Goal: Transaction & Acquisition: Purchase product/service

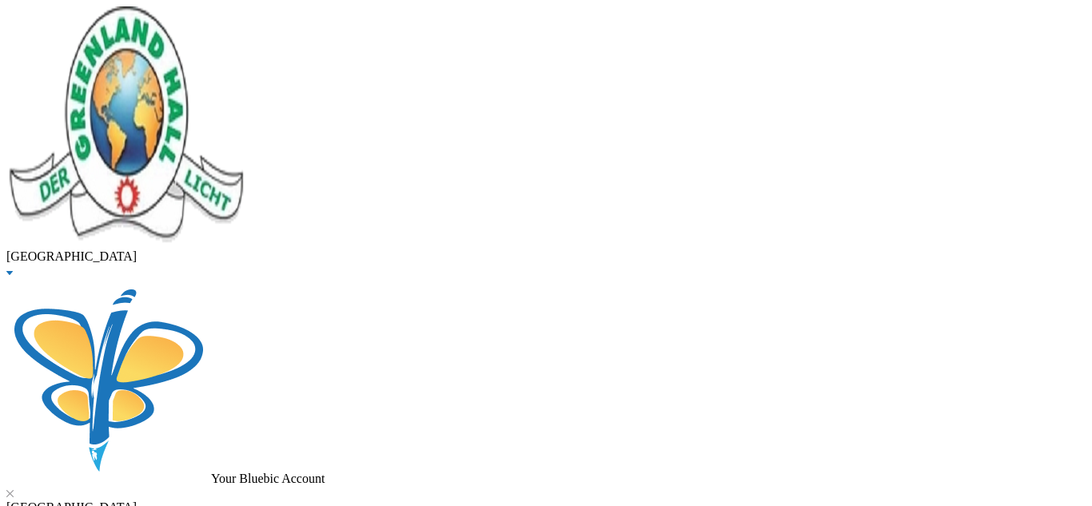
type input "[PERSON_NAME]"
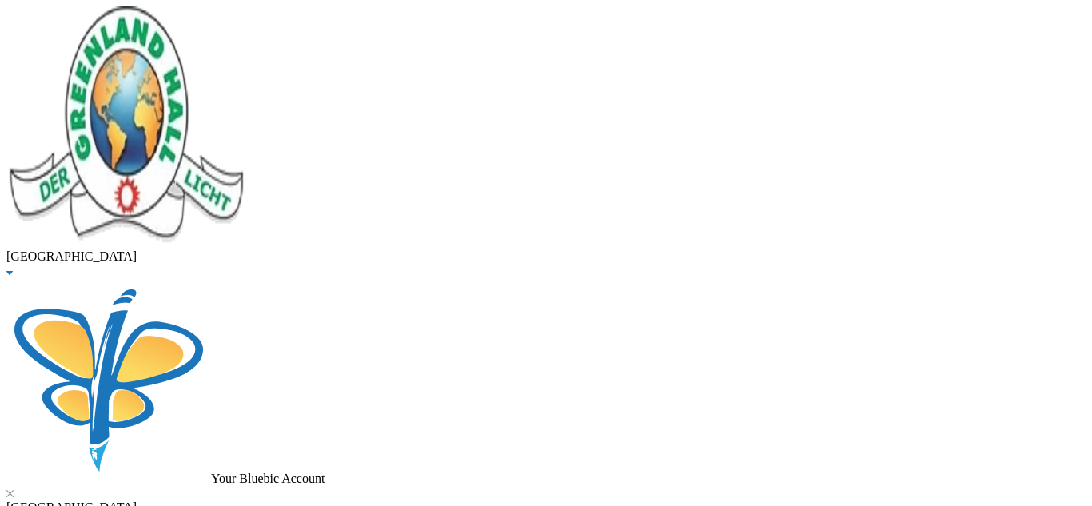
checkbox input "true"
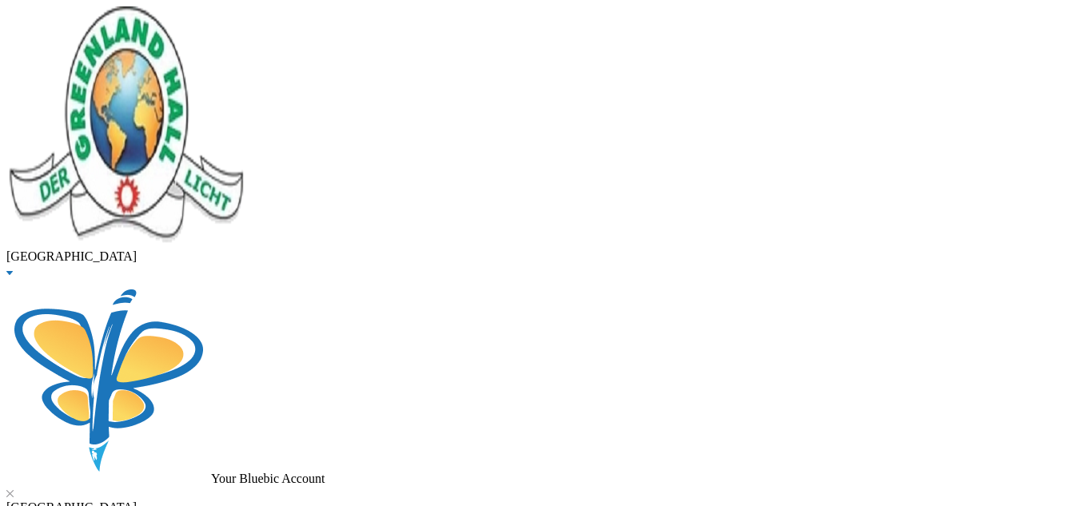
checkbox input "true"
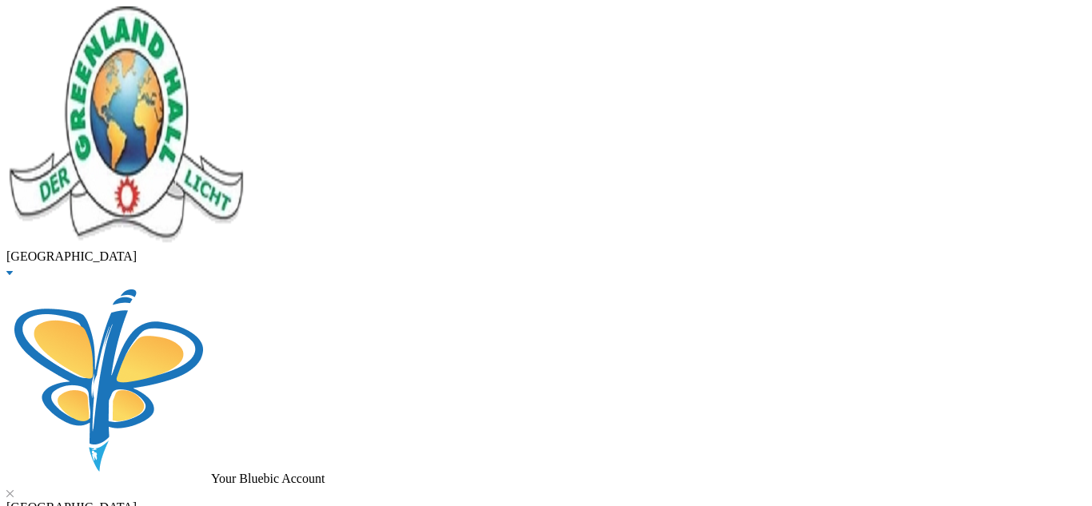
type input "20000"
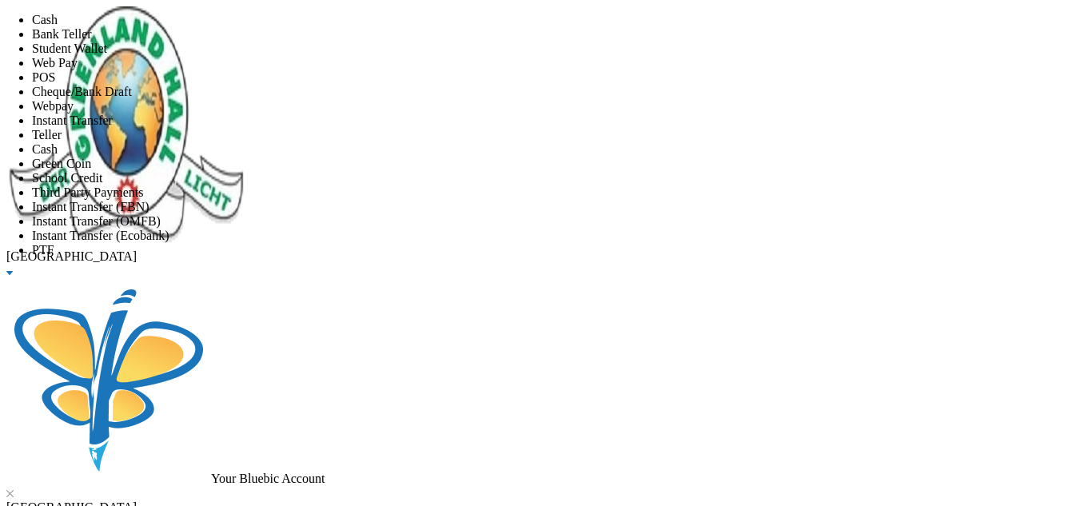
click at [113, 127] on span "Instant Transfer" at bounding box center [72, 120] width 81 height 14
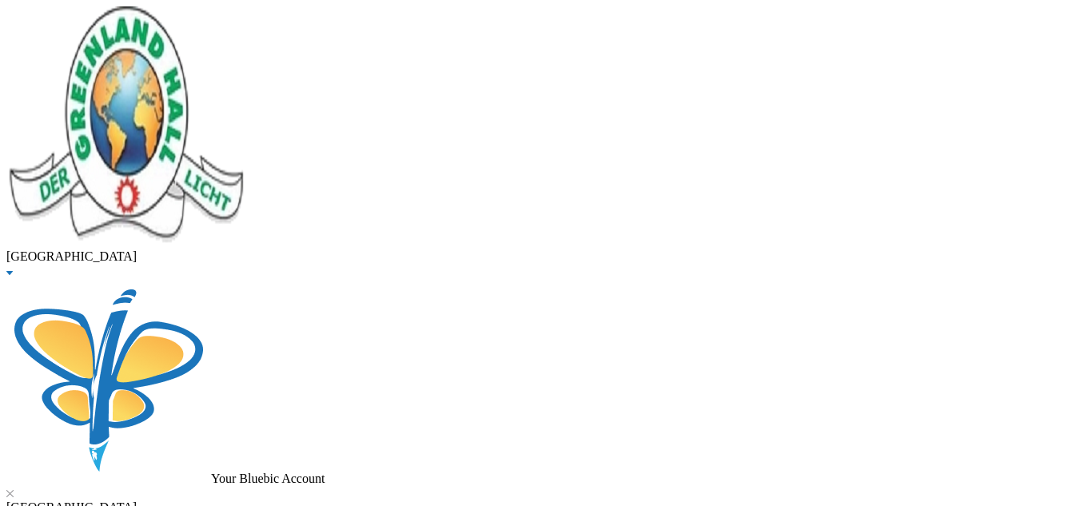
scroll to position [102, 0]
drag, startPoint x: 299, startPoint y: 129, endPoint x: 98, endPoint y: 123, distance: 200.7
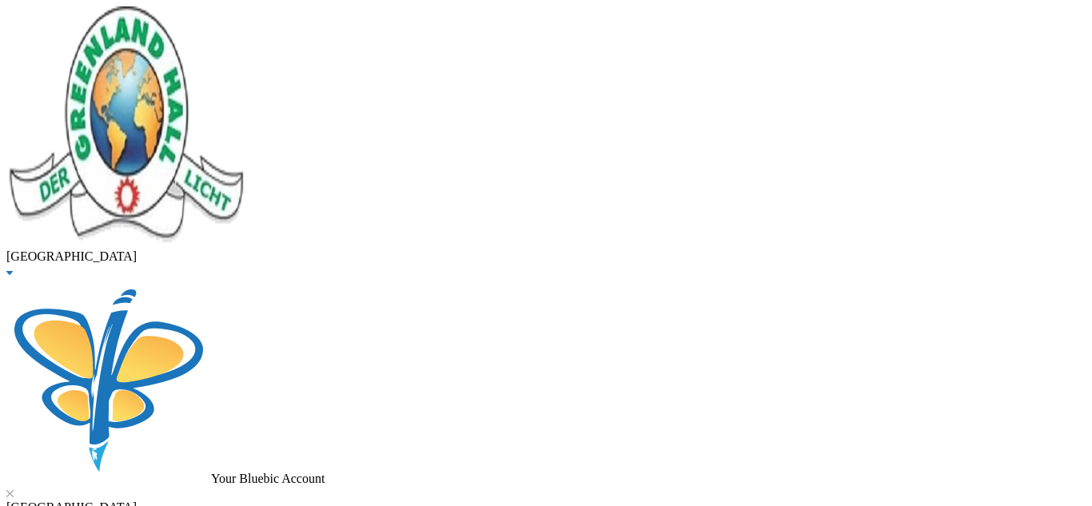
type input "[PERSON_NAME]"
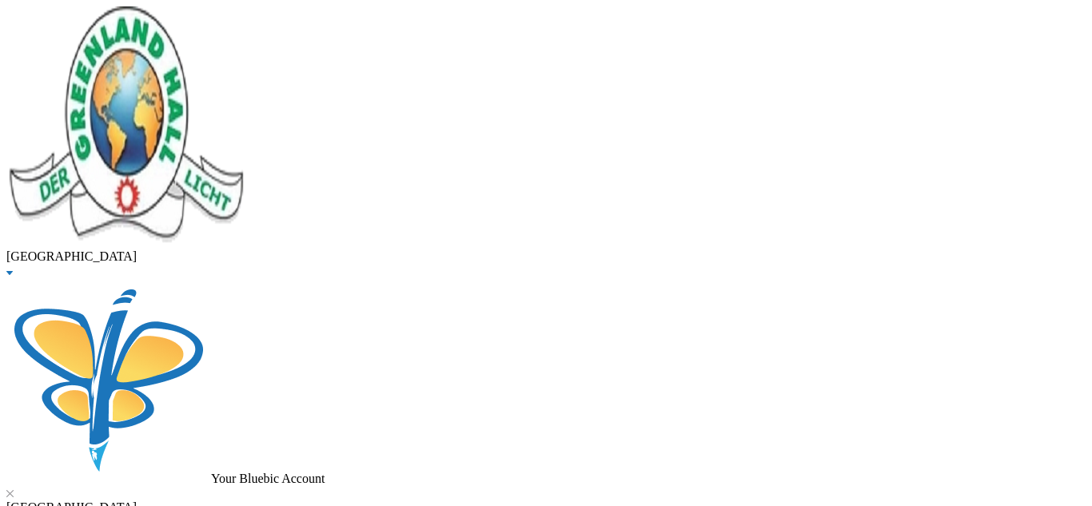
type input "4"
type input "80000"
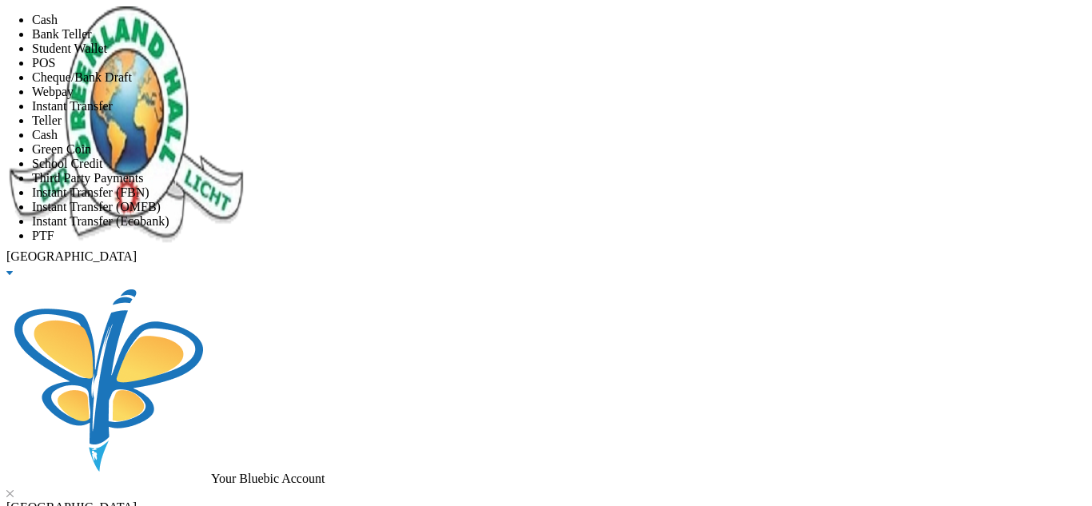
scroll to position [162, 0]
click at [149, 185] on span "Instant Transfer (FBN)" at bounding box center [90, 192] width 117 height 14
type input "[DATE]"
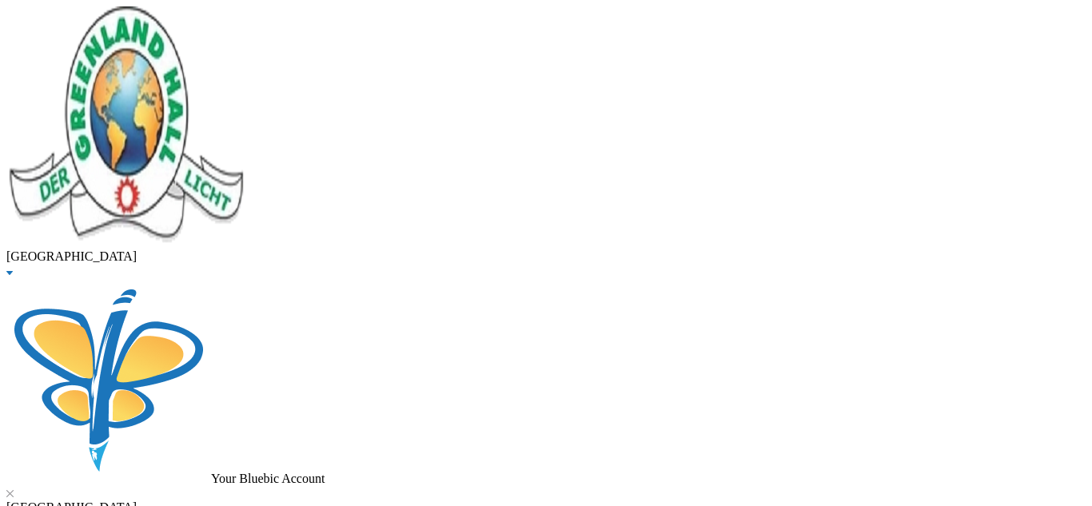
checkbox input "true"
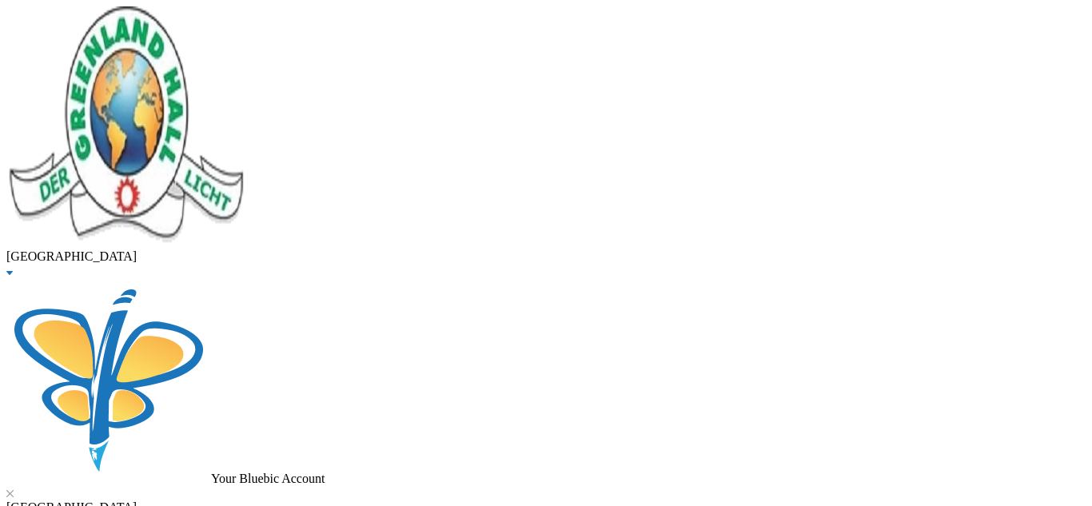
type input "40000"
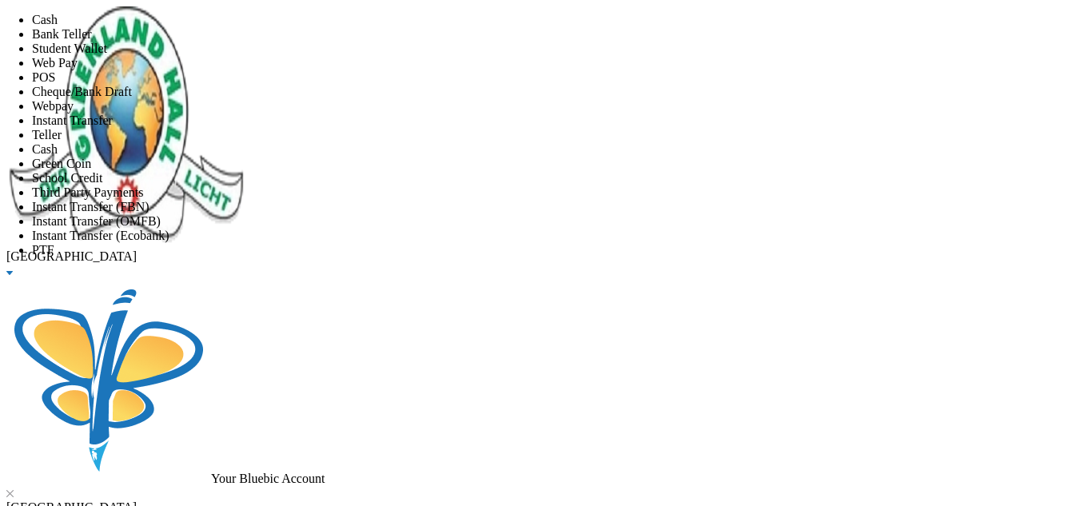
click at [107, 55] on span "Student Wallet" at bounding box center [69, 49] width 75 height 14
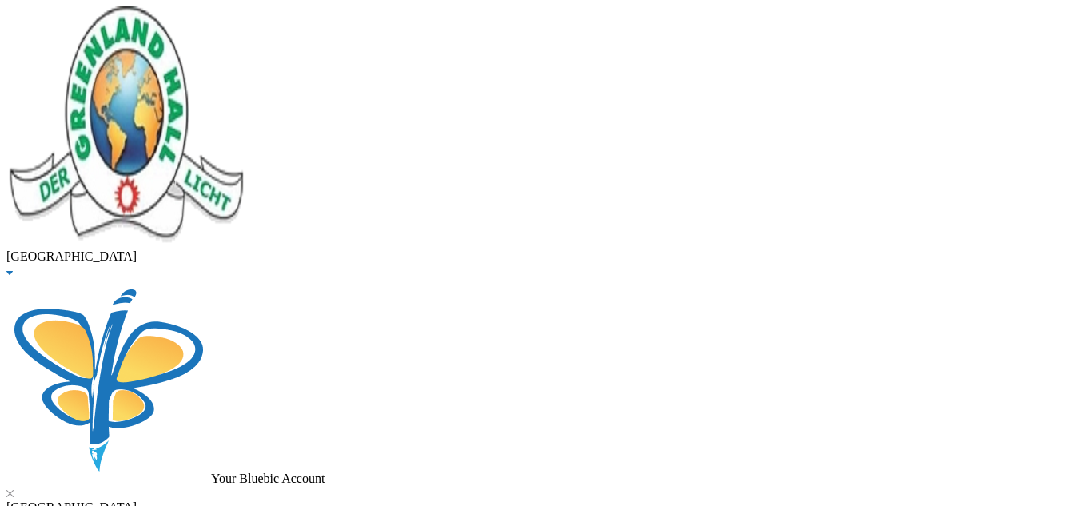
scroll to position [171, 0]
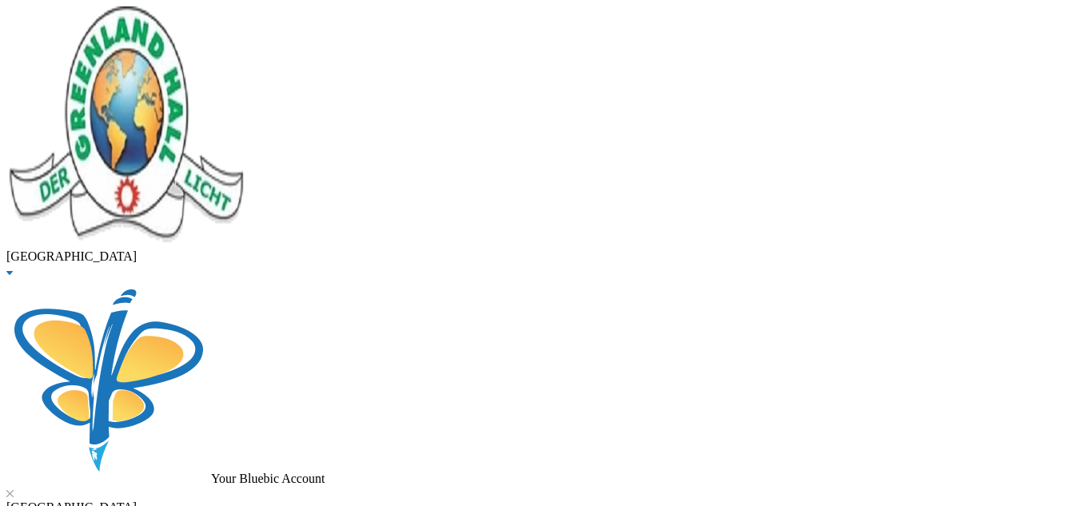
checkbox input "true"
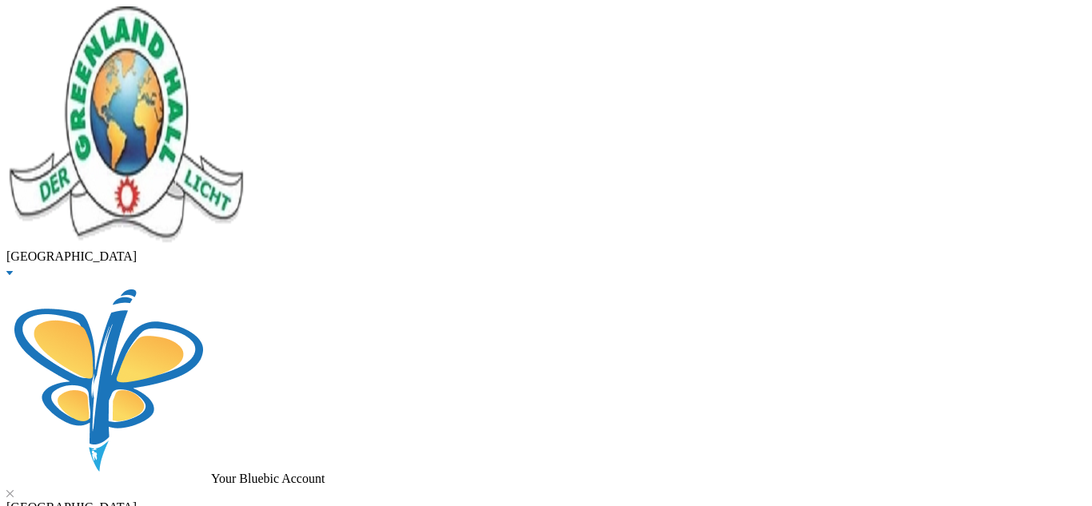
type input "40000"
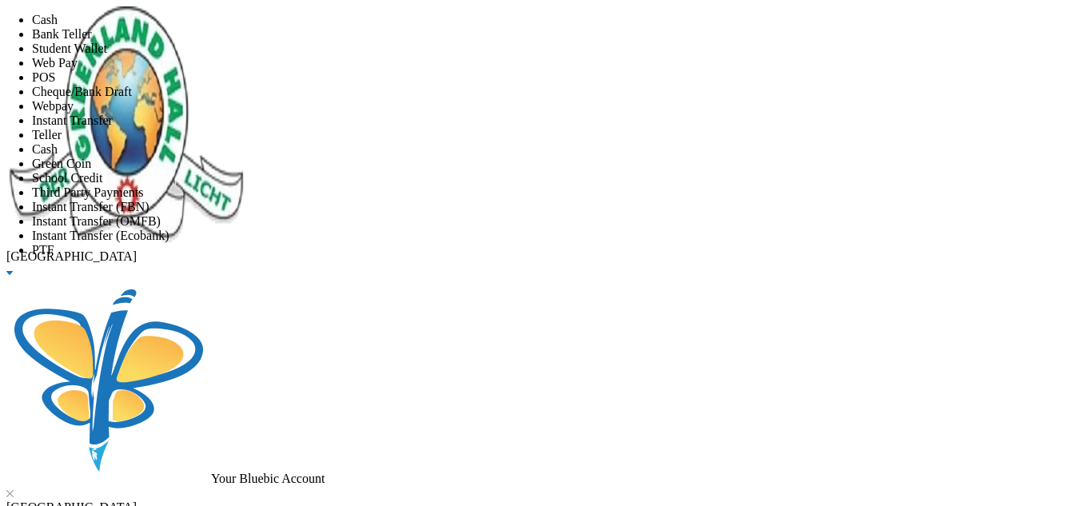
click at [107, 55] on span "Student Wallet" at bounding box center [69, 49] width 75 height 14
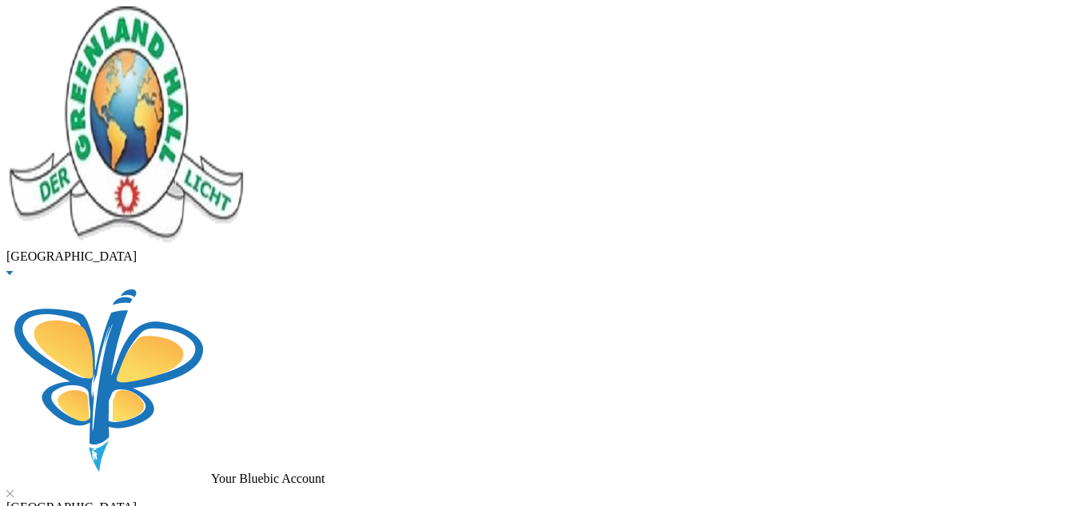
scroll to position [171, 0]
